Goal: Find specific page/section: Find specific page/section

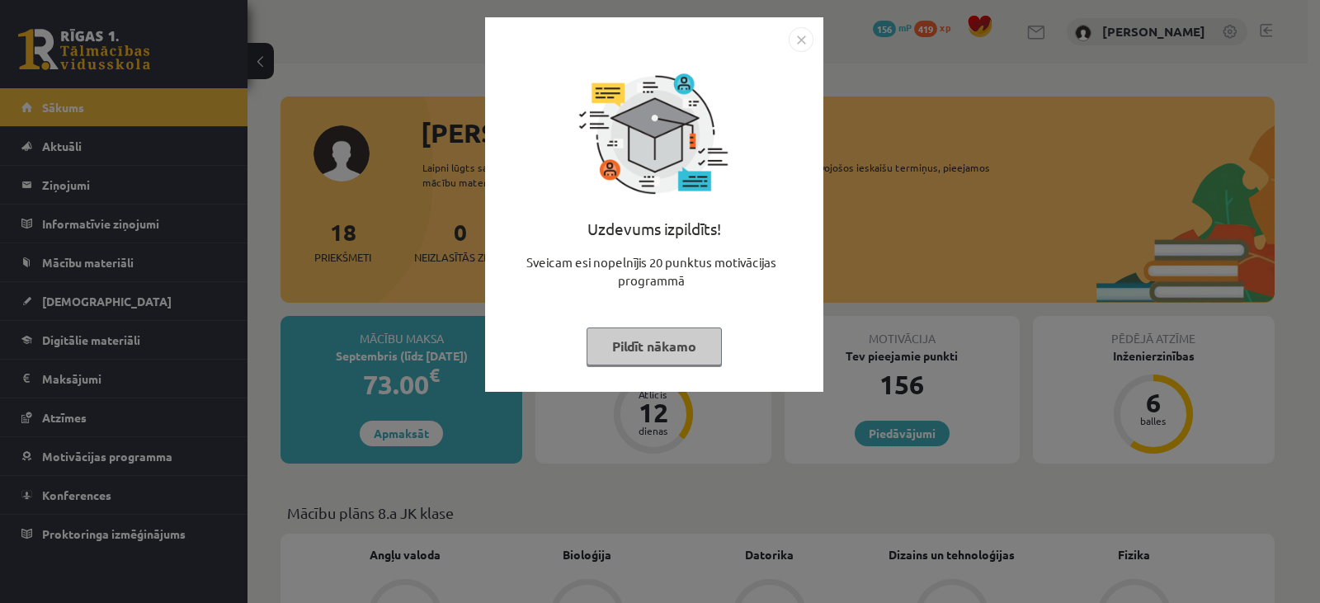
click at [670, 349] on button "Pildīt nākamo" at bounding box center [653, 346] width 135 height 38
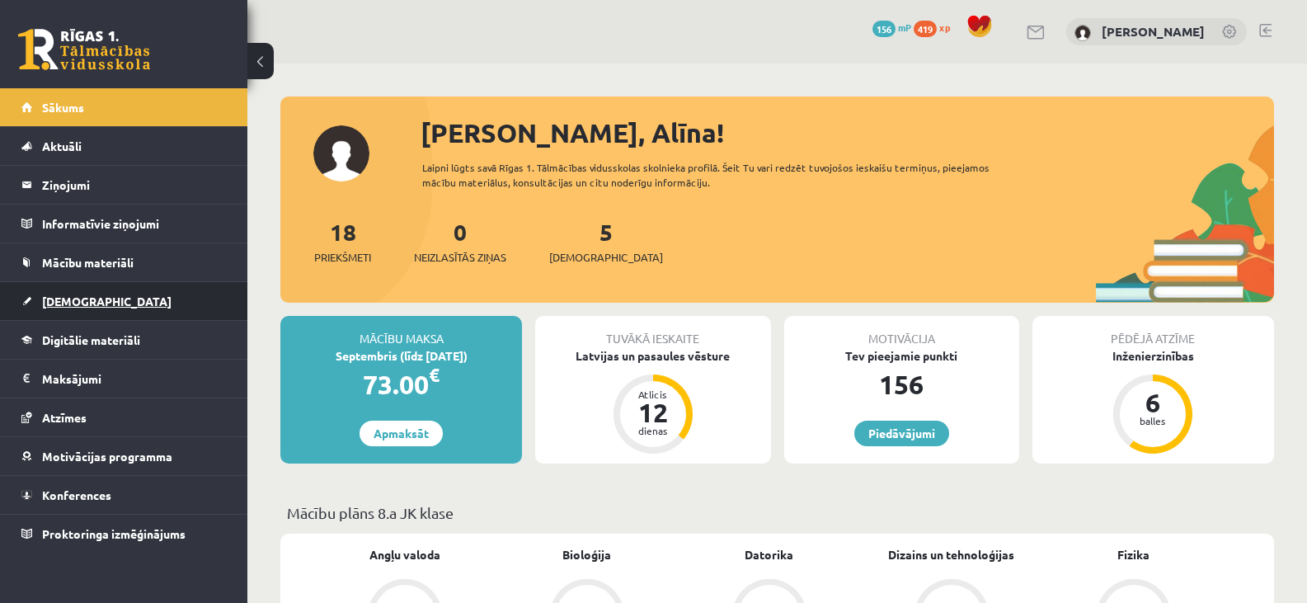
click at [73, 300] on span "[DEMOGRAPHIC_DATA]" at bounding box center [106, 301] width 129 height 15
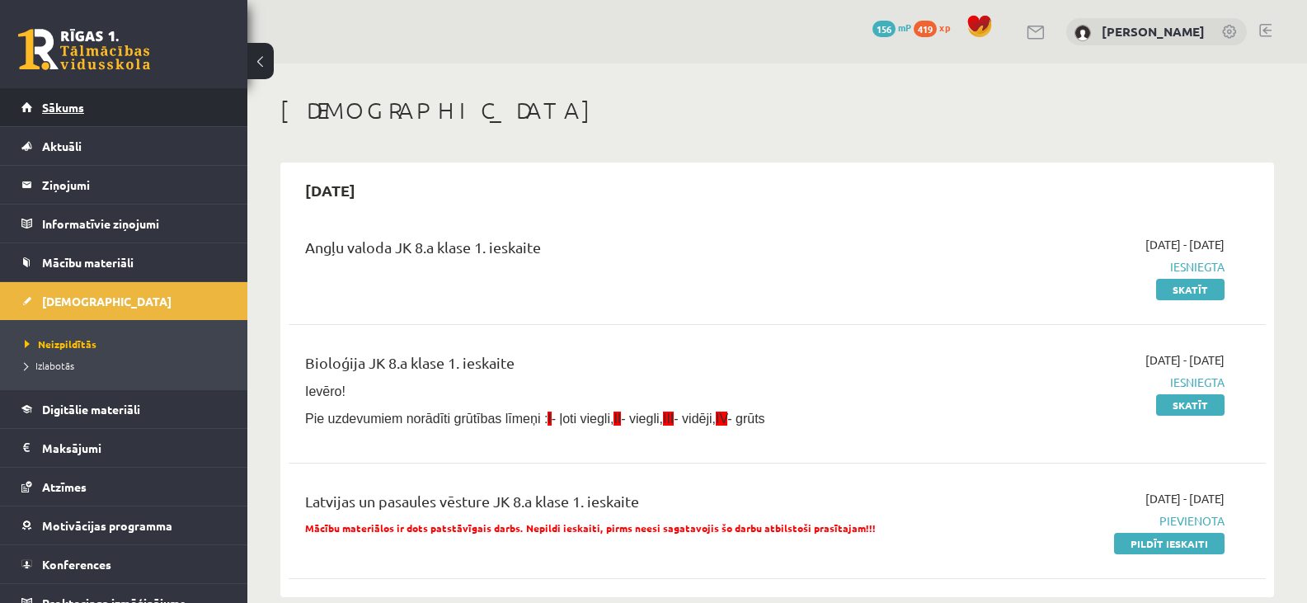
click at [53, 102] on span "Sākums" at bounding box center [63, 107] width 42 height 15
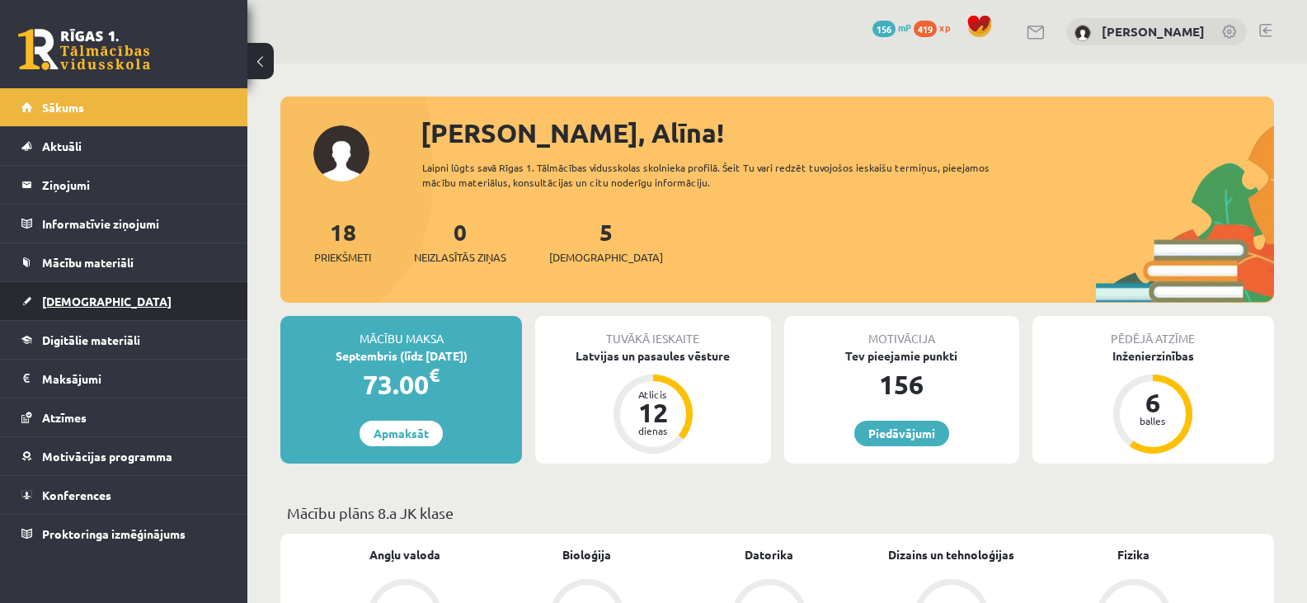
click at [74, 299] on span "[DEMOGRAPHIC_DATA]" at bounding box center [106, 301] width 129 height 15
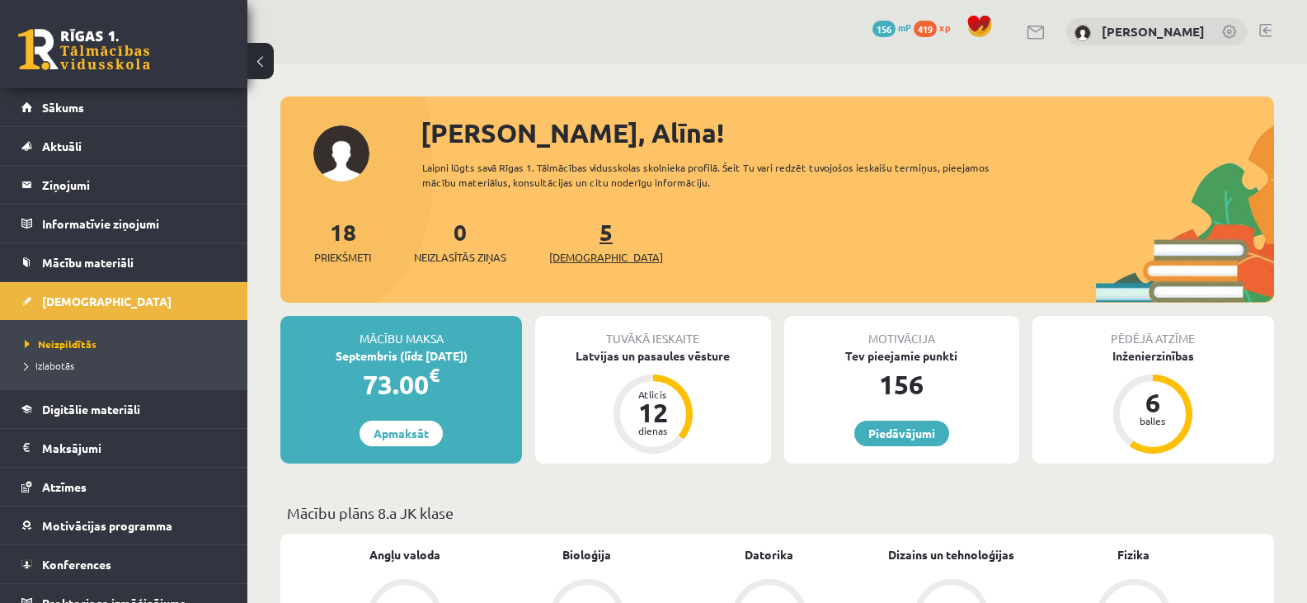
click at [587, 256] on span "[DEMOGRAPHIC_DATA]" at bounding box center [606, 257] width 114 height 16
